Goal: Task Accomplishment & Management: Manage account settings

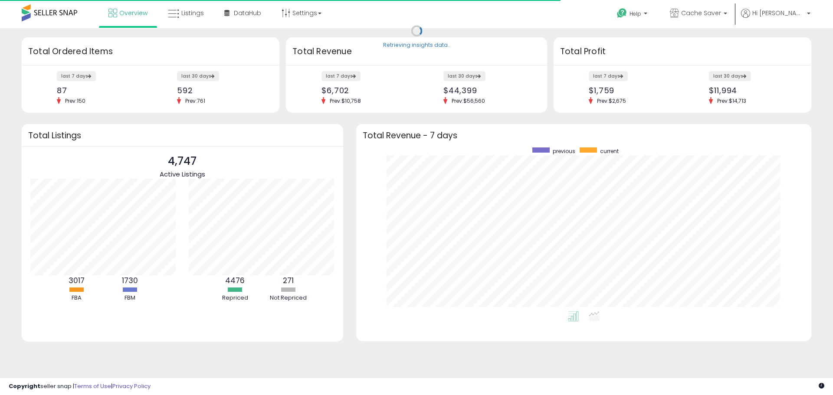
scroll to position [164, 438]
click at [179, 11] on icon at bounding box center [173, 13] width 11 height 11
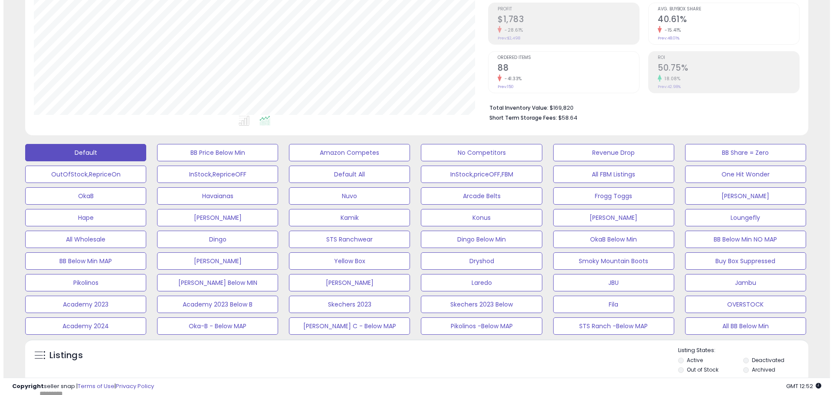
scroll to position [130, 0]
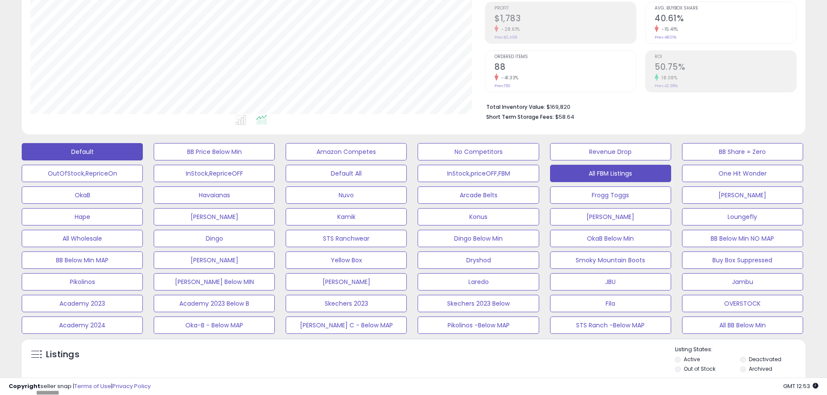
click at [275, 161] on button "All FBM Listings" at bounding box center [214, 151] width 121 height 17
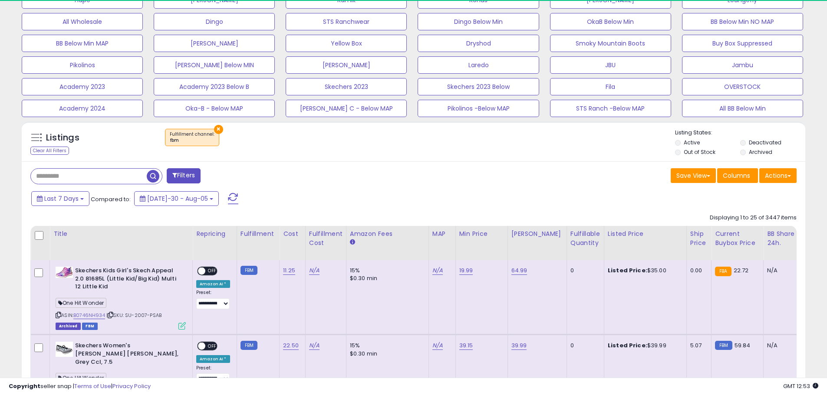
scroll to position [178, 454]
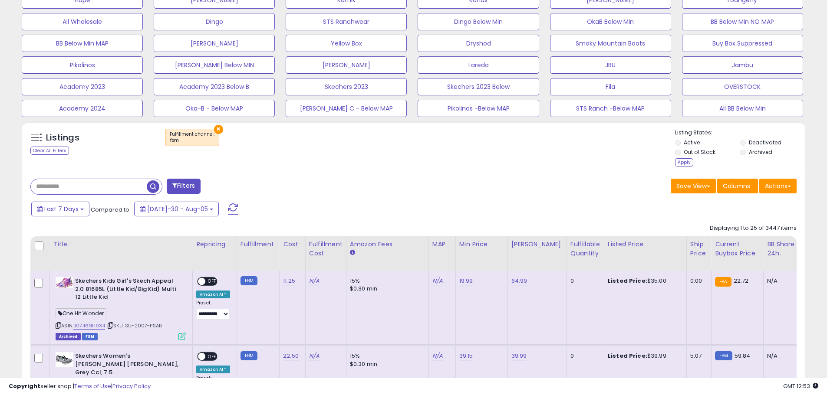
click at [699, 152] on label "Out of Stock" at bounding box center [699, 151] width 32 height 7
click at [688, 163] on div "Apply" at bounding box center [684, 162] width 18 height 8
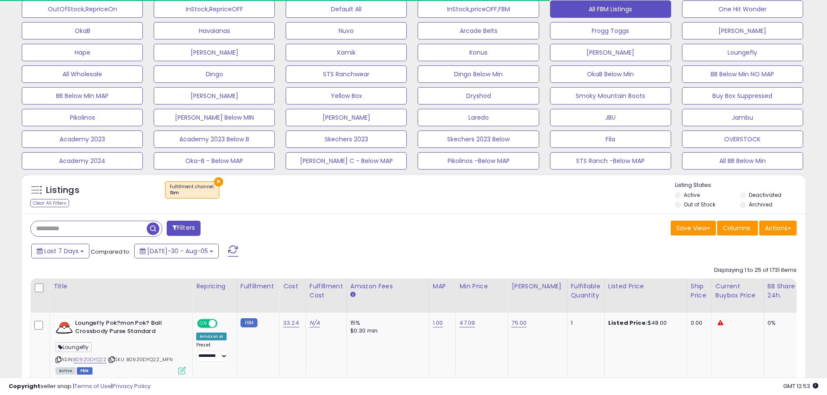
scroll to position [433756, 433479]
click at [782, 232] on button "Actions" at bounding box center [777, 228] width 37 height 15
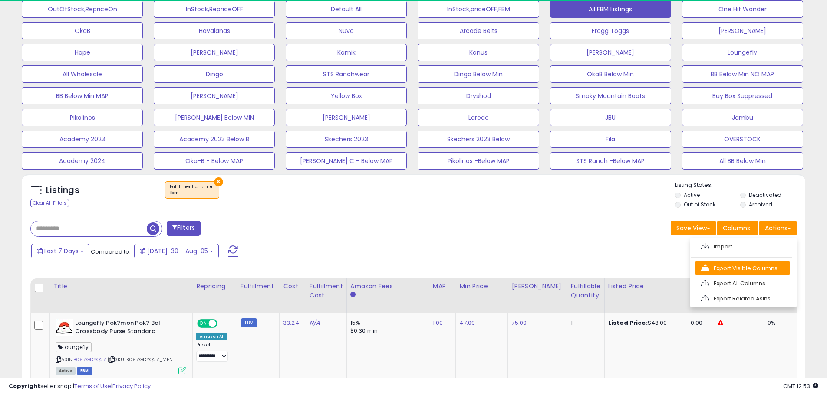
click at [758, 270] on link "Export Visible Columns" at bounding box center [742, 268] width 95 height 13
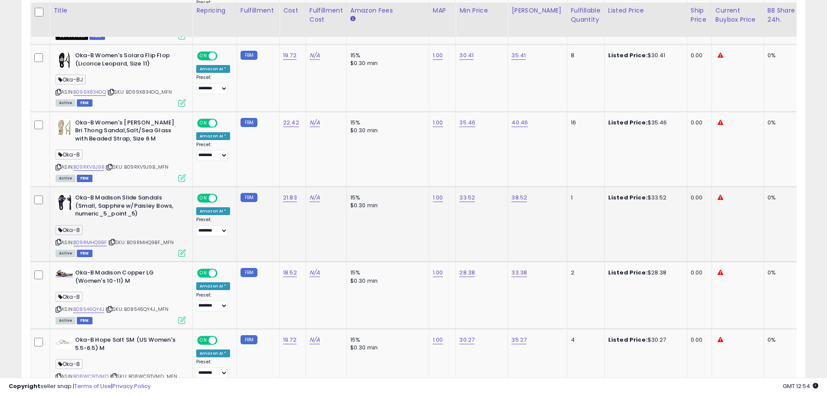
scroll to position [946, 0]
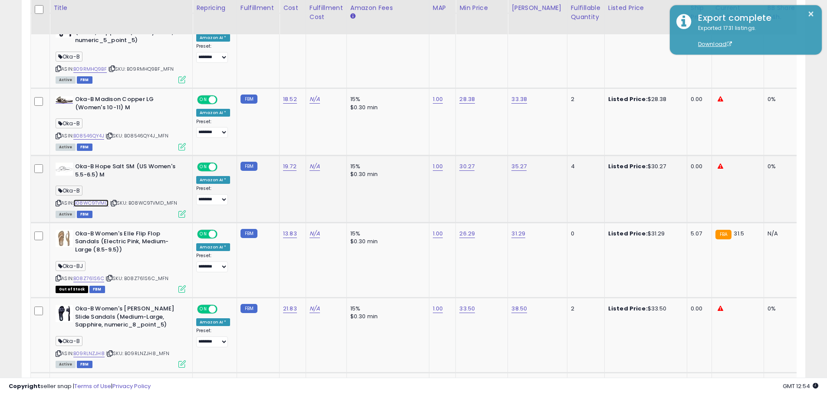
click at [99, 204] on link "B08WC9TVMD" at bounding box center [90, 203] width 35 height 7
